Goal: Task Accomplishment & Management: Use online tool/utility

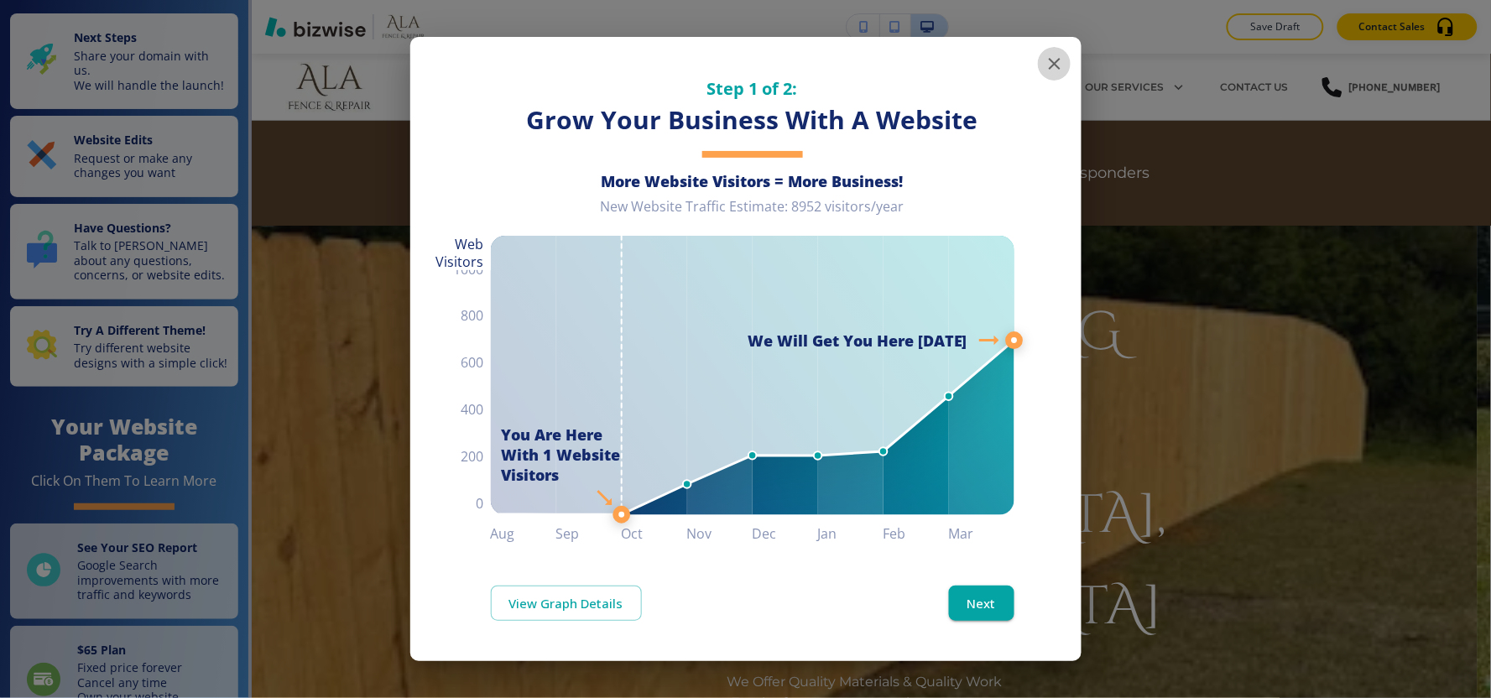
click at [1051, 57] on icon "button" at bounding box center [1055, 64] width 20 height 20
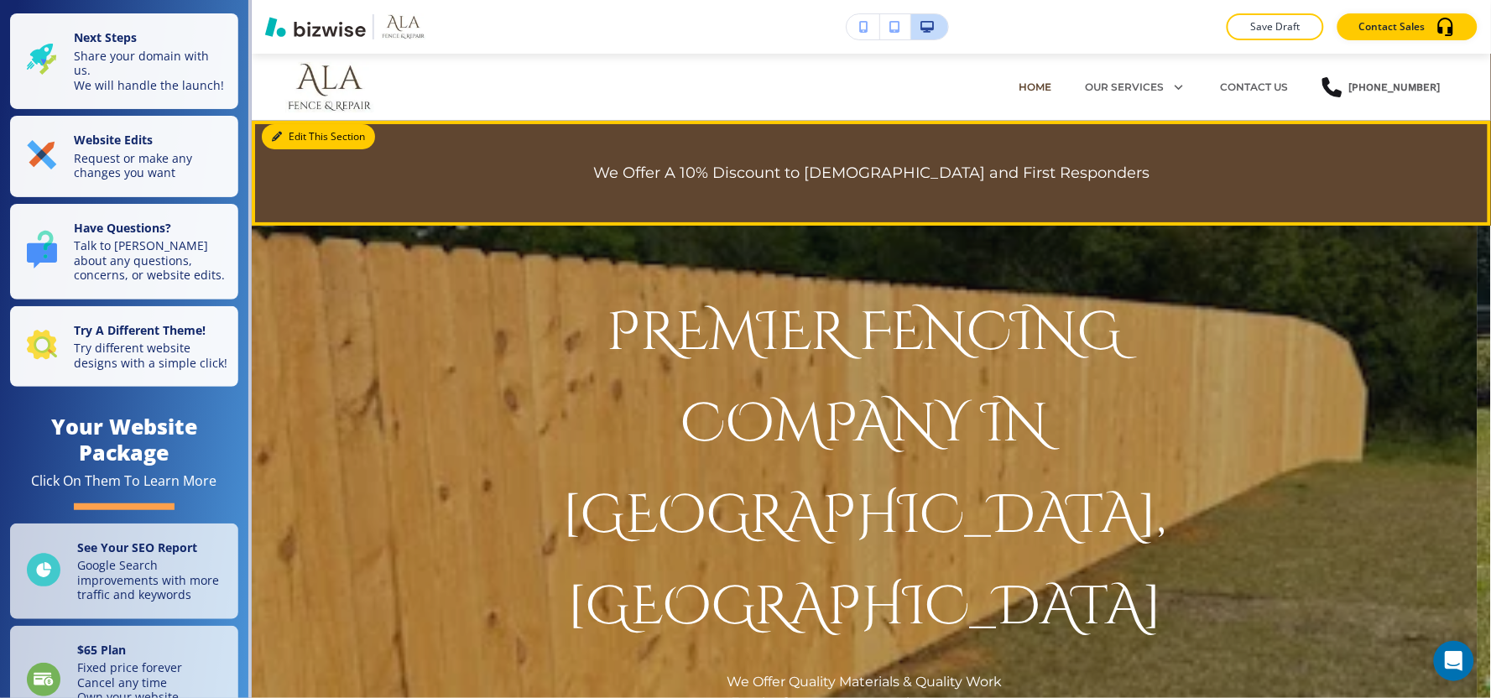
click at [296, 137] on button "Edit This Section" at bounding box center [318, 136] width 113 height 25
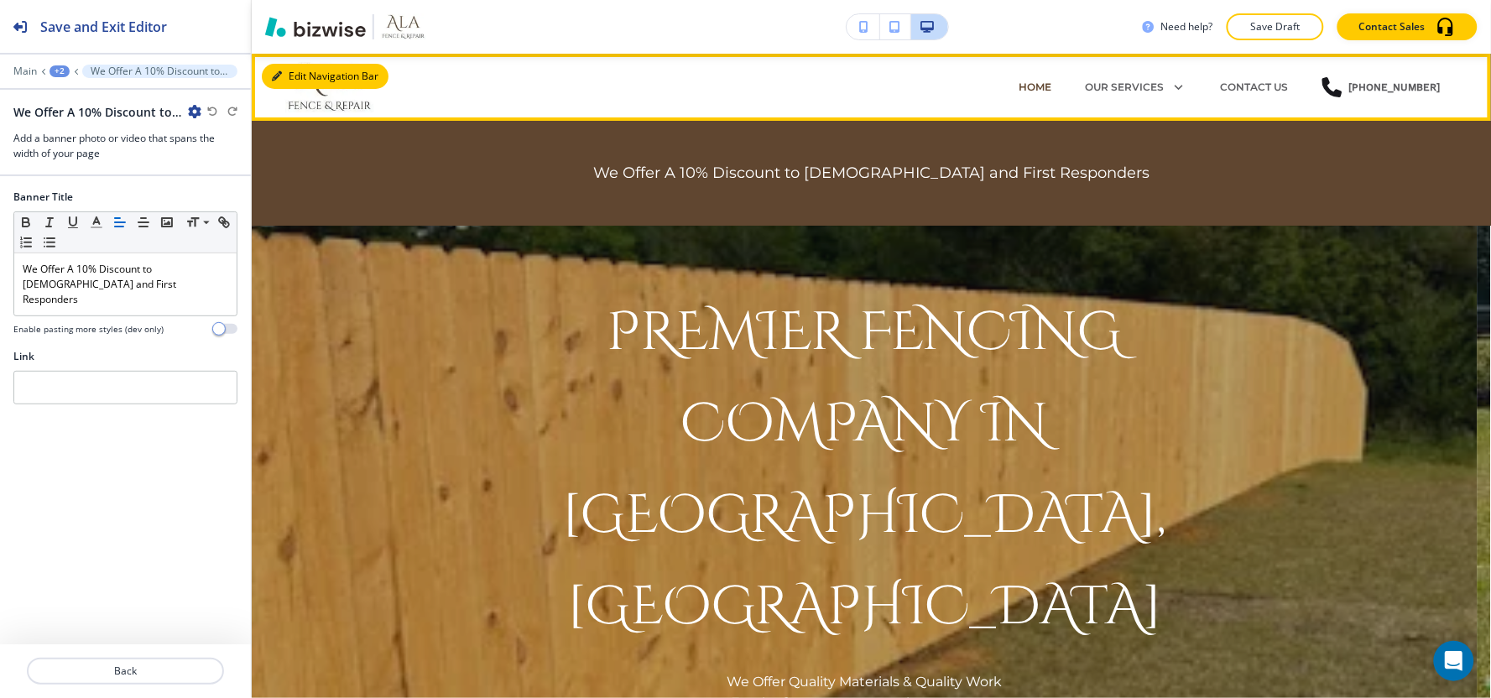
click at [299, 86] on button "Edit Navigation Bar" at bounding box center [325, 76] width 127 height 25
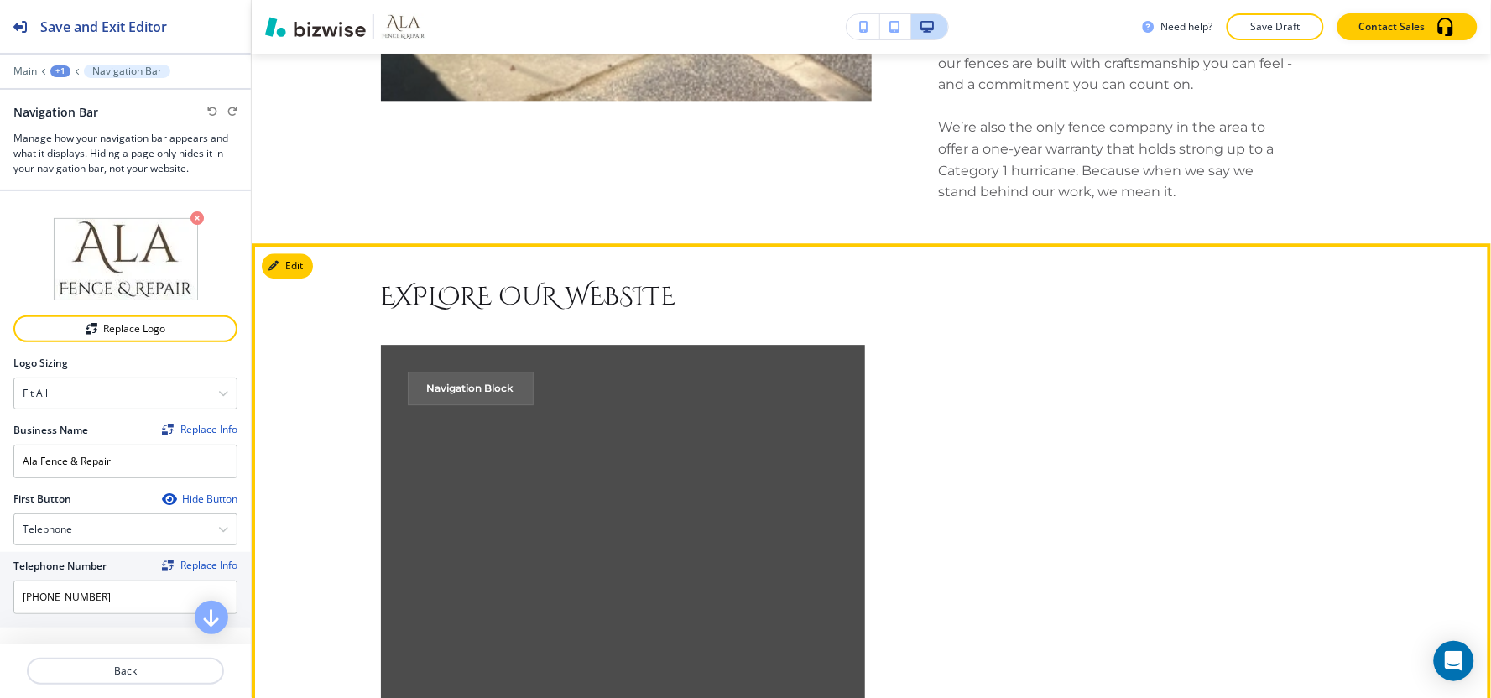
scroll to position [1305, 0]
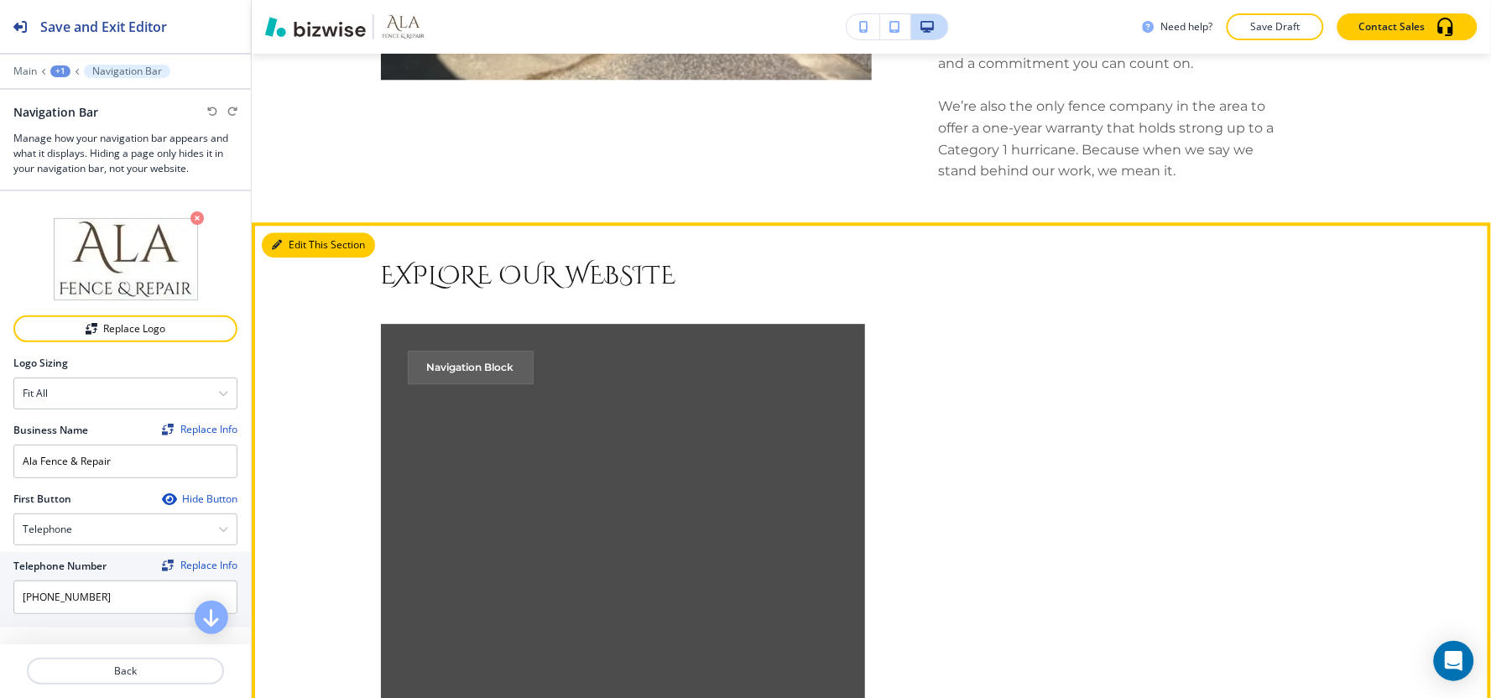
click at [295, 232] on button "Edit This Section" at bounding box center [318, 244] width 113 height 25
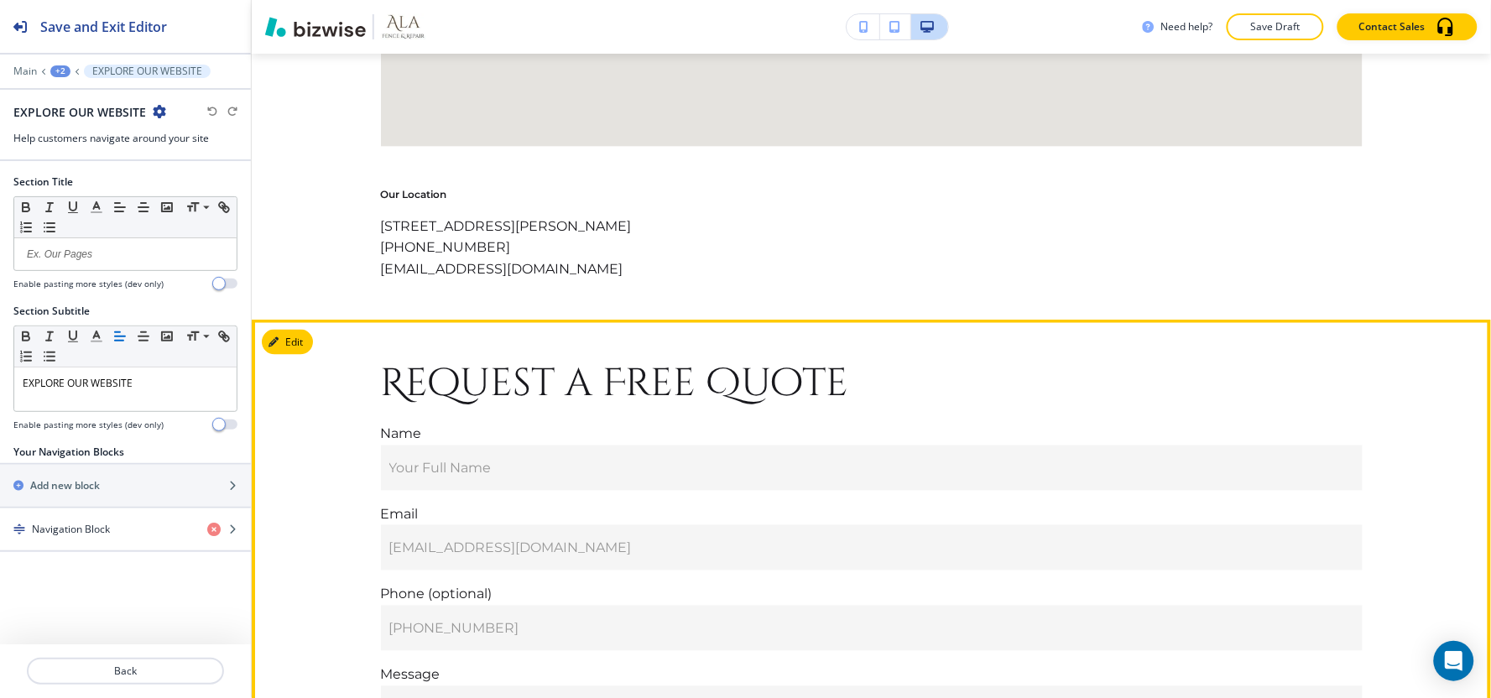
scroll to position [10268, 0]
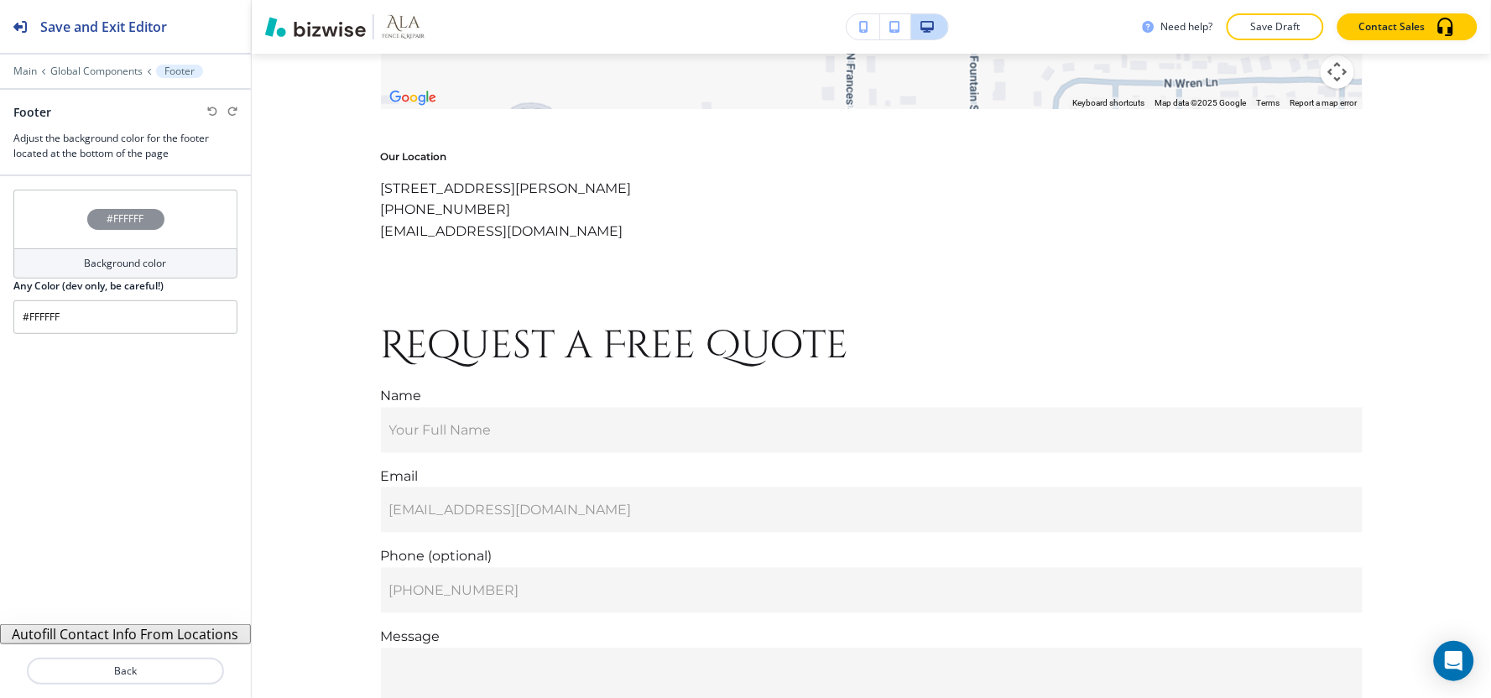
scroll to position [10268, 0]
click at [164, 632] on button "Autofill Contact Info From Locations" at bounding box center [125, 634] width 251 height 20
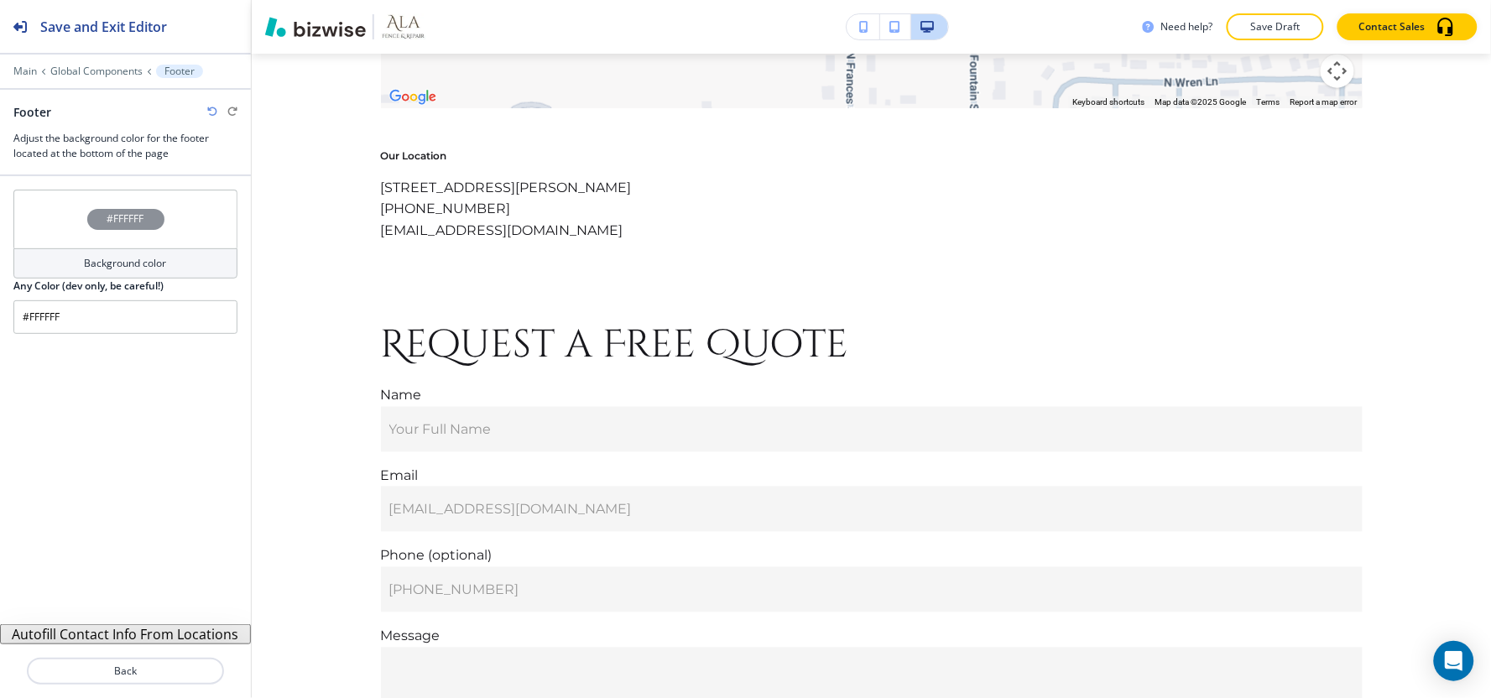
click at [164, 632] on button "Autofill Contact Info From Locations" at bounding box center [125, 634] width 251 height 20
click at [105, 631] on button "Autofill Contact Info From Locations" at bounding box center [125, 634] width 251 height 20
click at [107, 629] on button "Autofill Contact Info From Locations" at bounding box center [125, 634] width 251 height 20
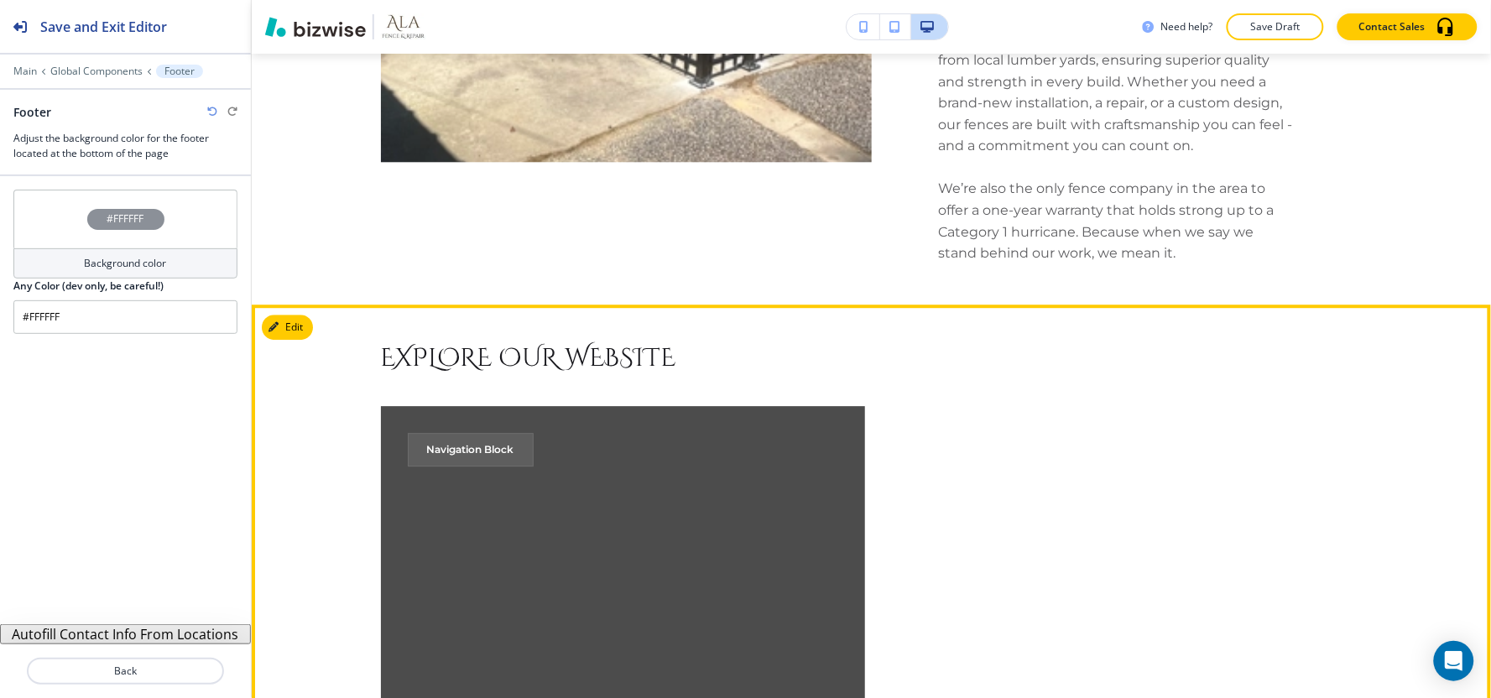
scroll to position [1038, 0]
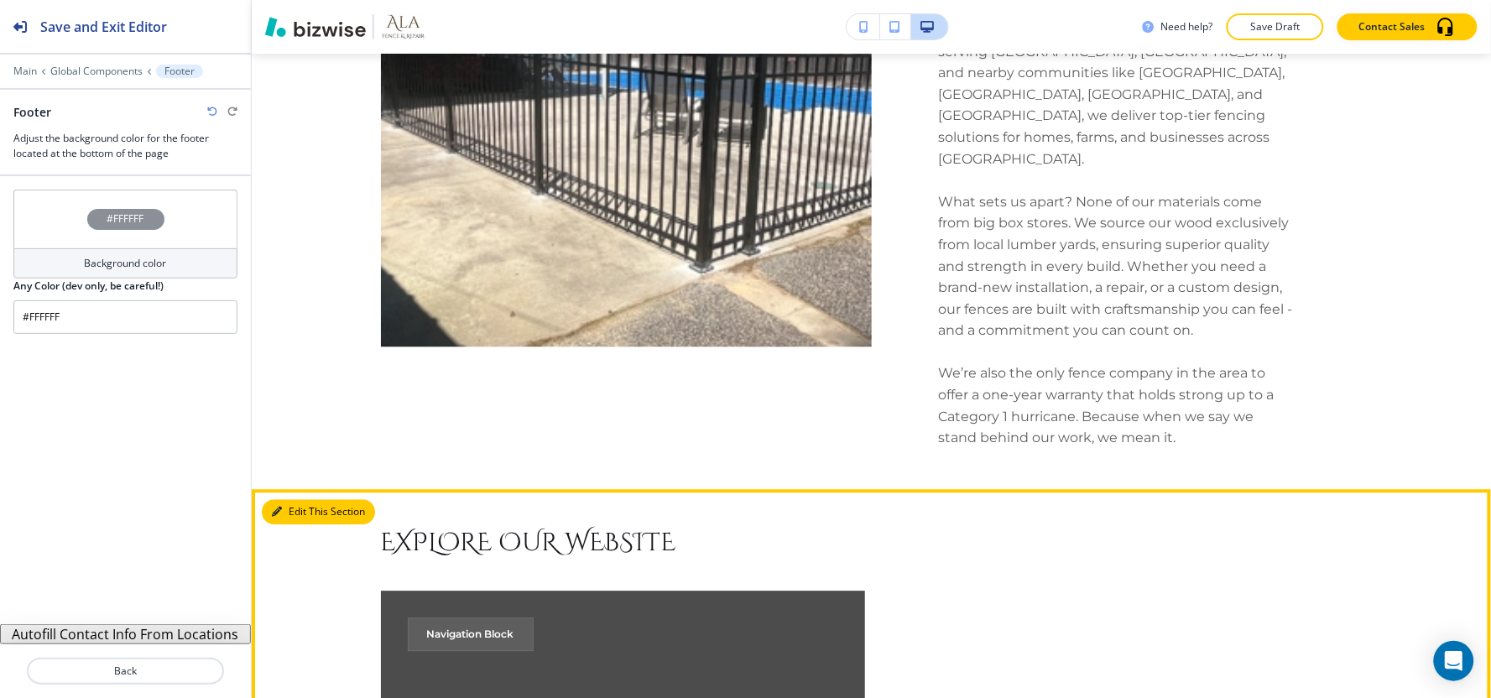
click at [300, 499] on button "Edit This Section" at bounding box center [318, 511] width 113 height 25
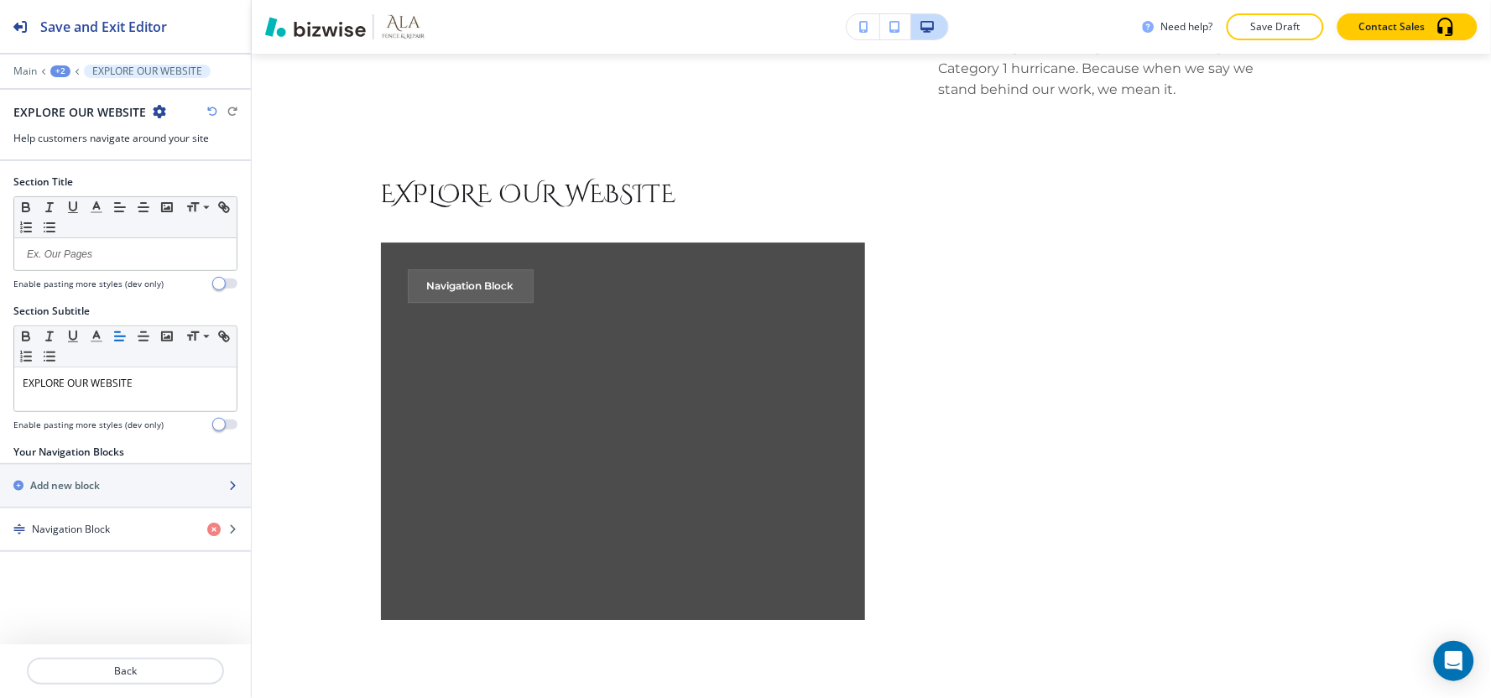
scroll to position [1399, 0]
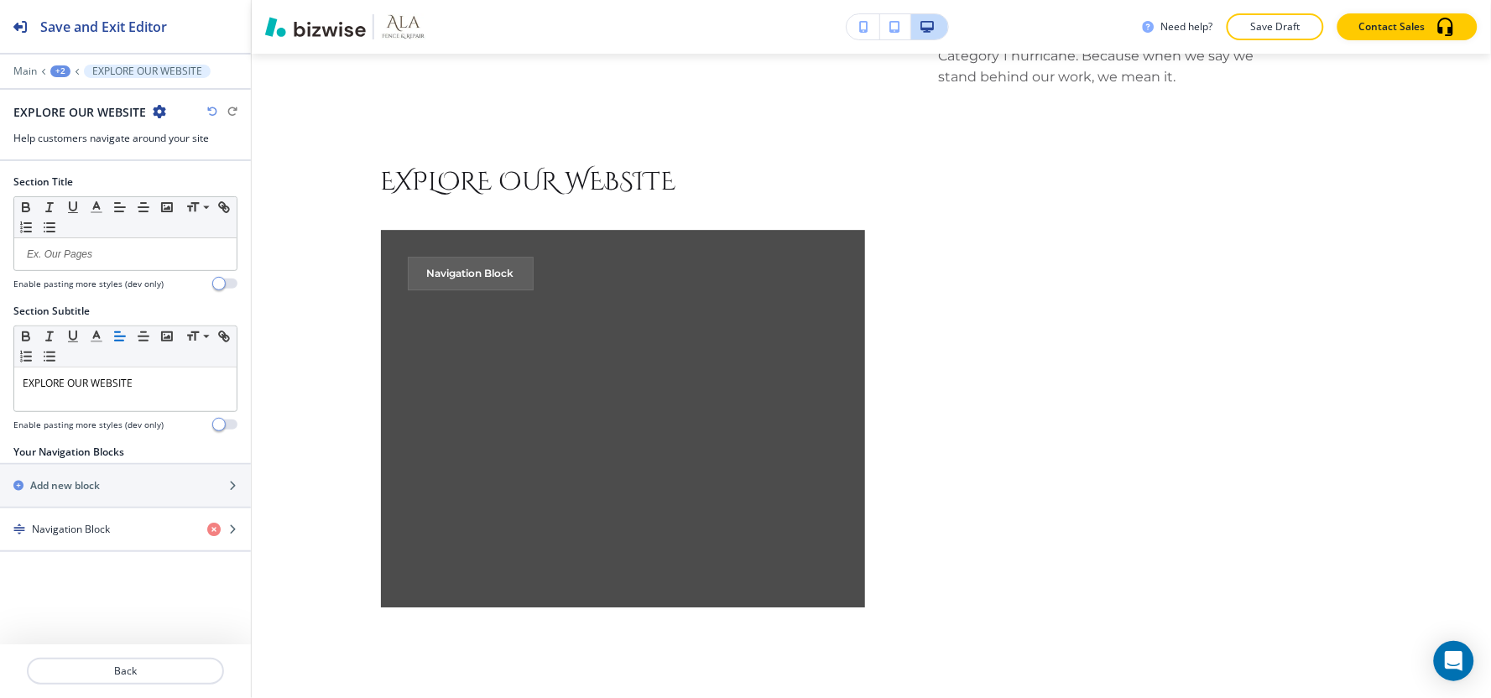
click at [52, 618] on div "Section Title Small Normal Large Huge Enable pasting more styles (dev only) Sec…" at bounding box center [125, 402] width 251 height 483
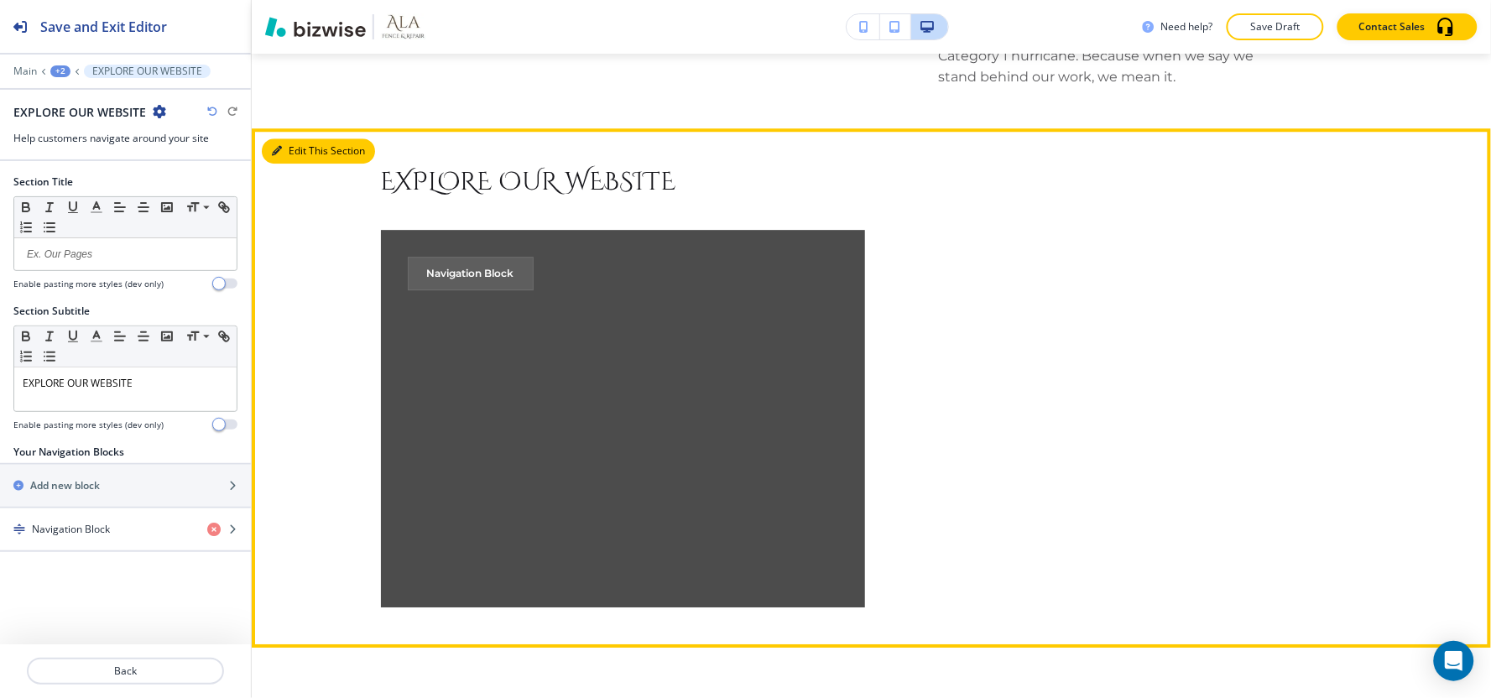
click at [303, 138] on button "Edit This Section" at bounding box center [318, 150] width 113 height 25
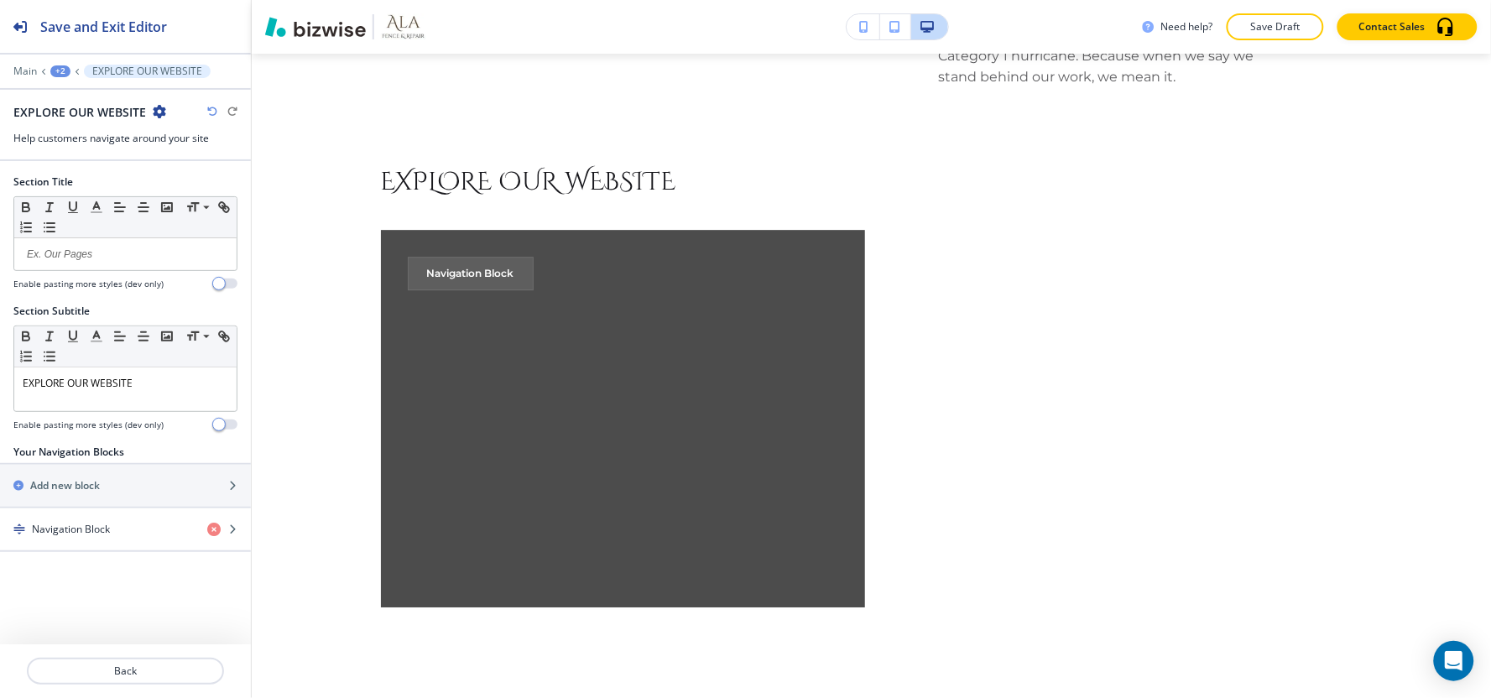
click at [160, 111] on icon "button" at bounding box center [159, 111] width 13 height 13
click at [165, 199] on p "Delete Section" at bounding box center [205, 199] width 86 height 15
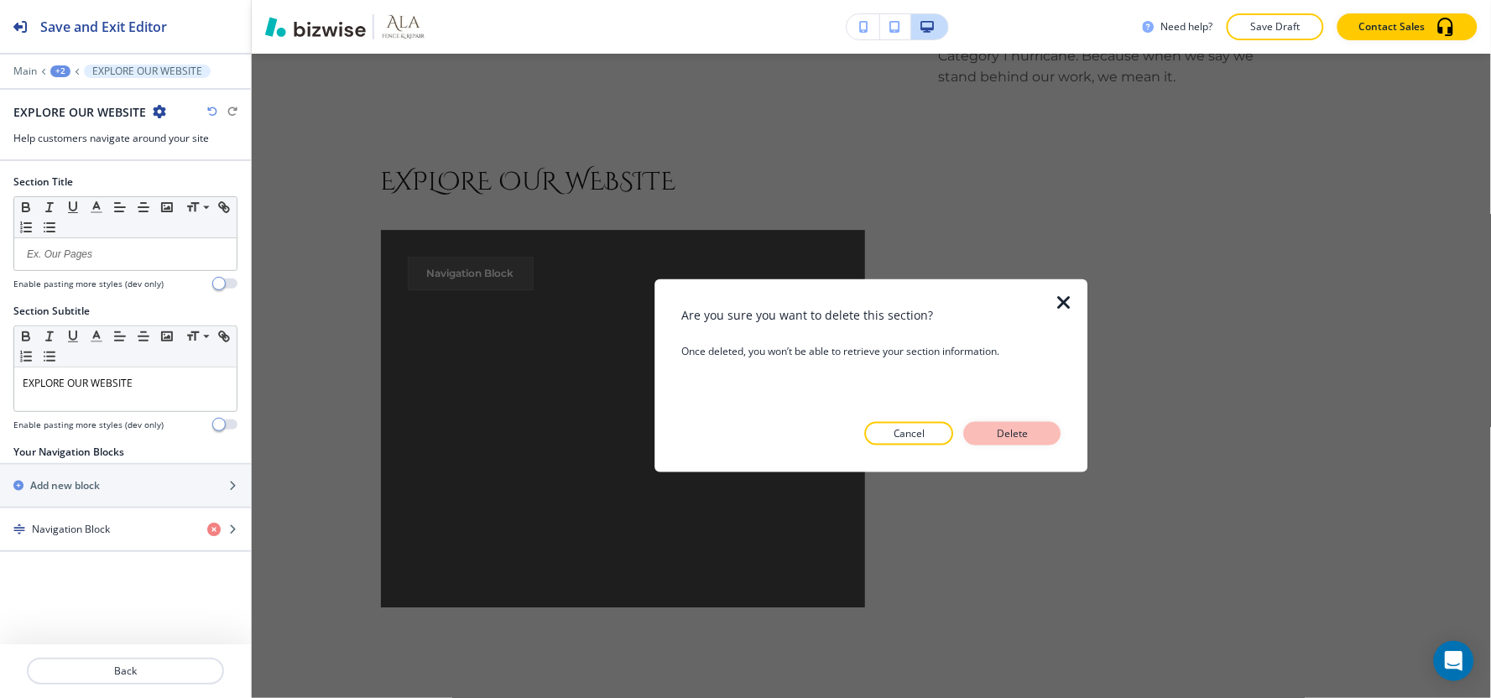
click at [1021, 431] on p "Delete" at bounding box center [1013, 433] width 40 height 15
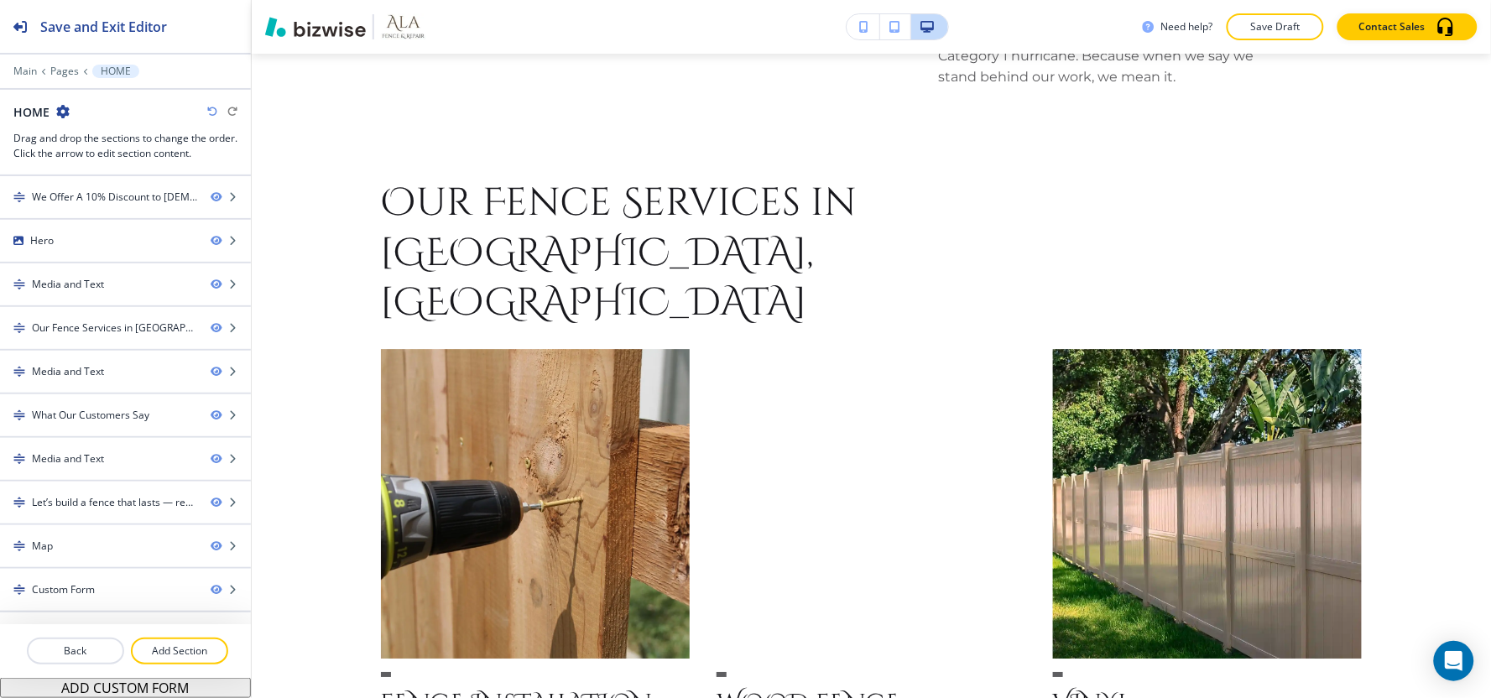
scroll to position [879, 0]
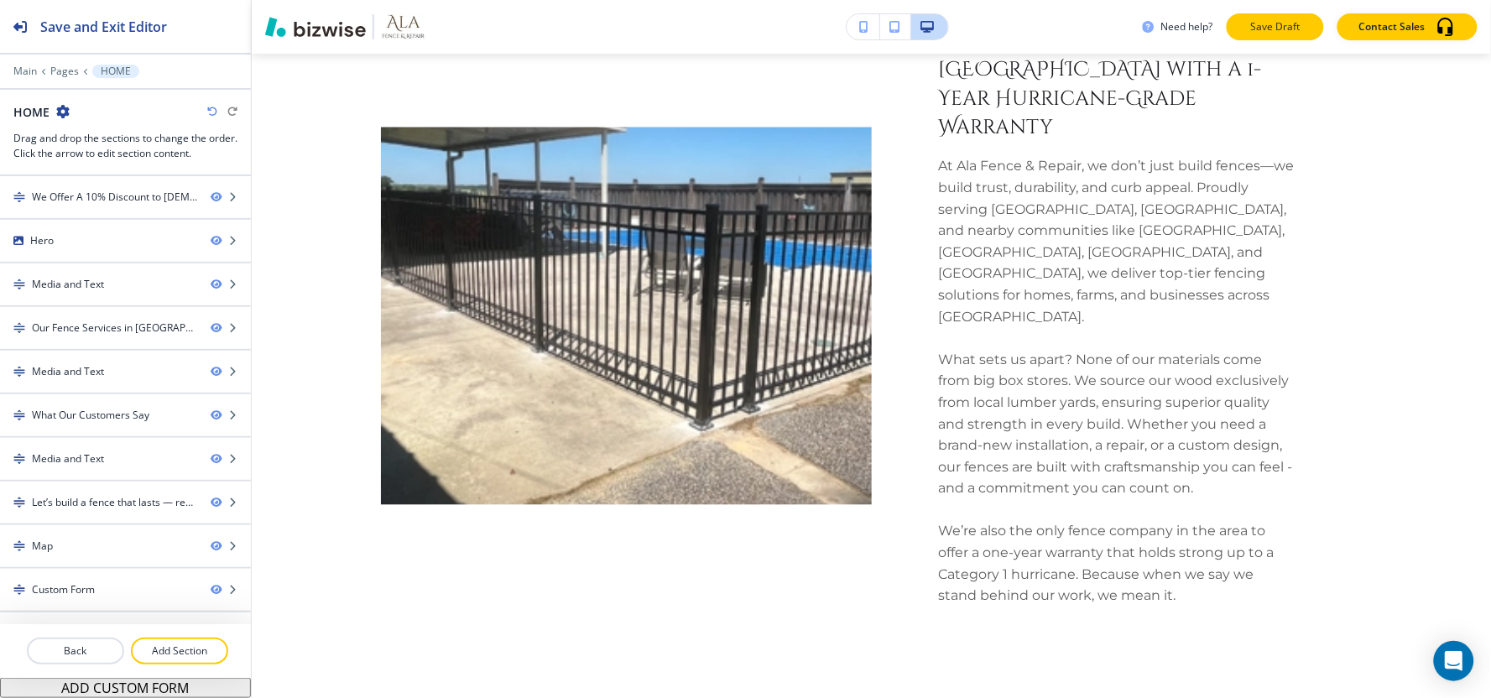
click at [1298, 34] on p "Save Draft" at bounding box center [1276, 26] width 54 height 15
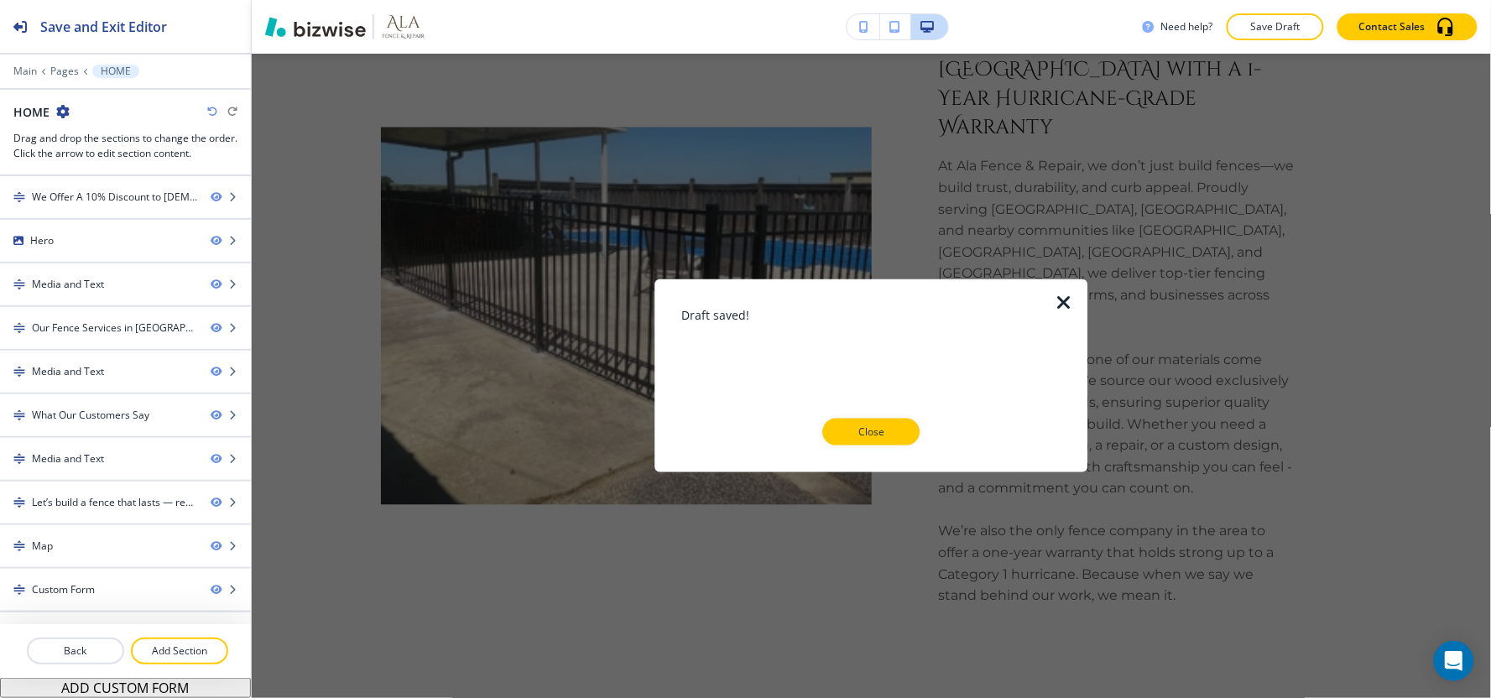
click at [1055, 300] on icon "button" at bounding box center [1065, 303] width 20 height 20
